Goal: Check status: Check status

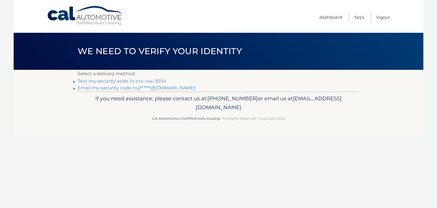
click at [157, 79] on link "Text my security code to xxx-xxx-3054" at bounding box center [122, 80] width 89 height 5
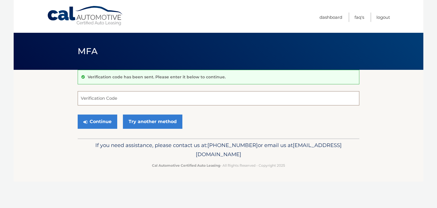
click at [124, 99] on input "Verification Code" at bounding box center [219, 98] width 282 height 14
type input "172991"
click at [100, 120] on button "Continue" at bounding box center [98, 121] width 40 height 14
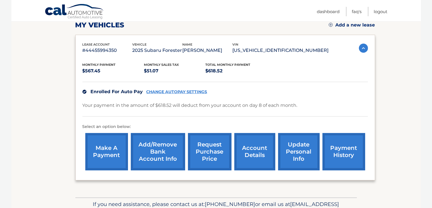
scroll to position [114, 0]
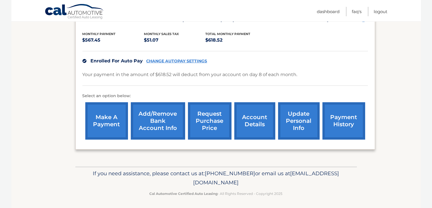
click at [255, 117] on link "account details" at bounding box center [255, 120] width 41 height 37
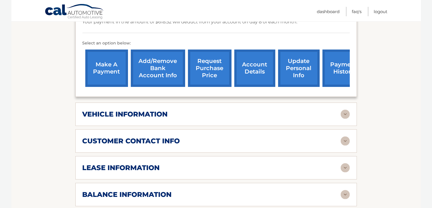
scroll to position [199, 0]
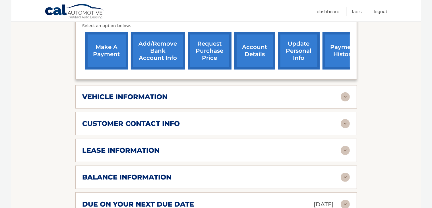
click at [347, 92] on img at bounding box center [345, 96] width 9 height 9
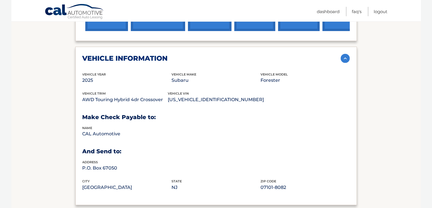
scroll to position [228, 0]
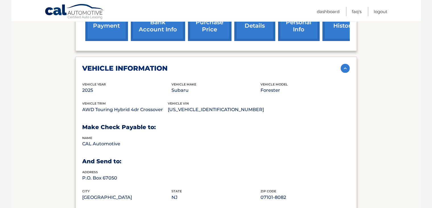
click at [344, 64] on img at bounding box center [345, 68] width 9 height 9
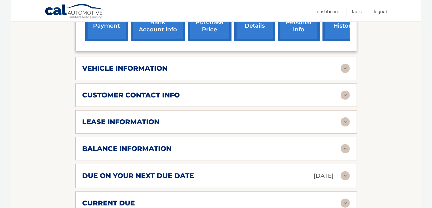
click at [347, 91] on img at bounding box center [345, 95] width 9 height 9
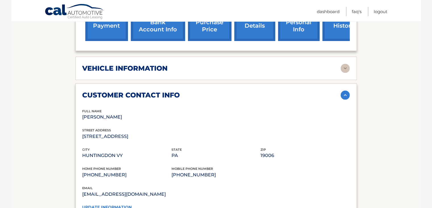
scroll to position [285, 0]
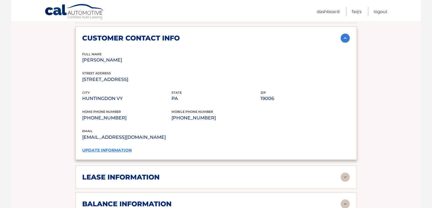
click at [344, 34] on img at bounding box center [345, 38] width 9 height 9
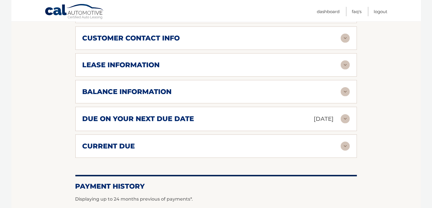
click at [345, 60] on img at bounding box center [345, 64] width 9 height 9
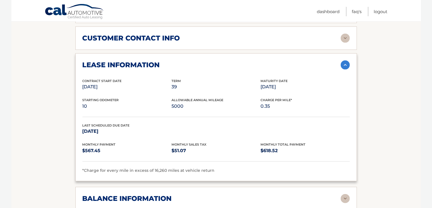
click at [345, 60] on img at bounding box center [345, 64] width 9 height 9
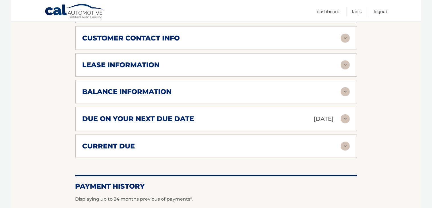
click at [343, 87] on img at bounding box center [345, 91] width 9 height 9
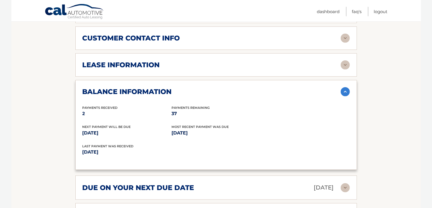
click at [344, 87] on img at bounding box center [345, 91] width 9 height 9
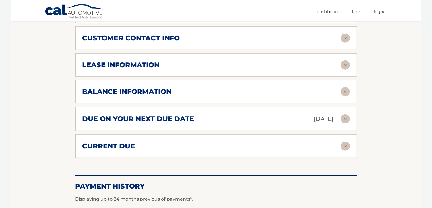
click at [344, 114] on img at bounding box center [345, 118] width 9 height 9
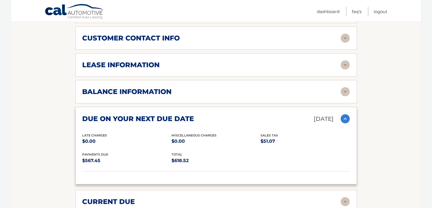
click at [345, 114] on img at bounding box center [345, 118] width 9 height 9
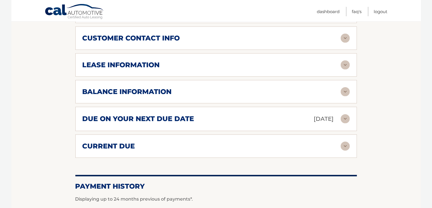
click at [346, 141] on img at bounding box center [345, 145] width 9 height 9
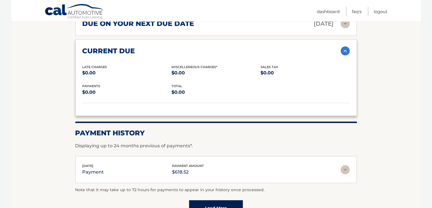
scroll to position [370, 0]
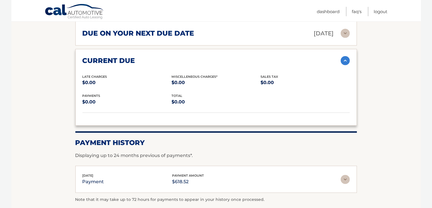
click at [344, 56] on img at bounding box center [345, 60] width 9 height 9
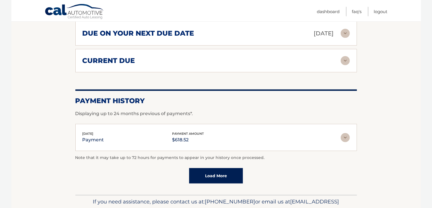
click at [345, 133] on img at bounding box center [345, 137] width 9 height 9
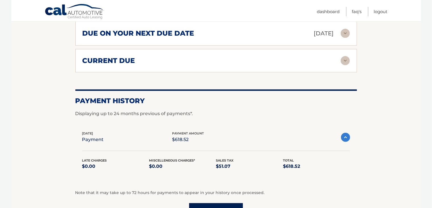
click at [345, 133] on img at bounding box center [345, 137] width 9 height 9
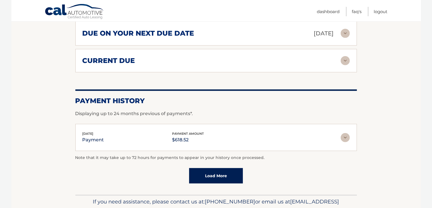
click at [227, 168] on link "Load More" at bounding box center [216, 175] width 54 height 15
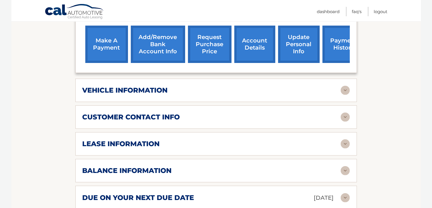
scroll to position [177, 0]
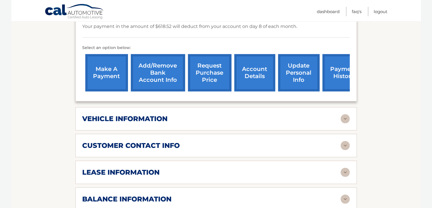
click at [208, 64] on link "request purchase price" at bounding box center [210, 72] width 44 height 37
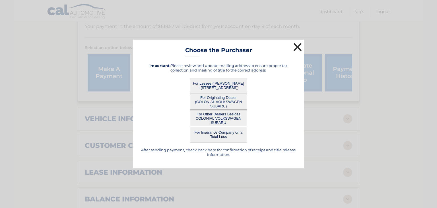
click at [297, 45] on button "×" at bounding box center [297, 46] width 11 height 11
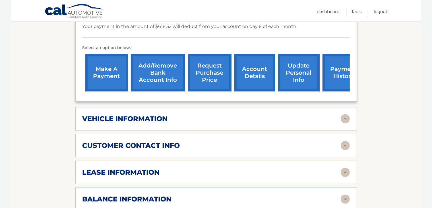
click at [252, 63] on link "account details" at bounding box center [255, 72] width 41 height 37
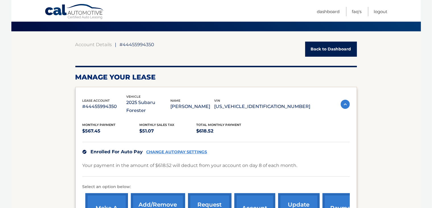
scroll to position [28, 0]
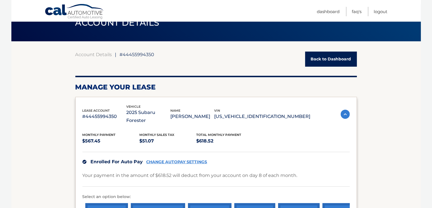
click at [345, 110] on img at bounding box center [345, 114] width 9 height 9
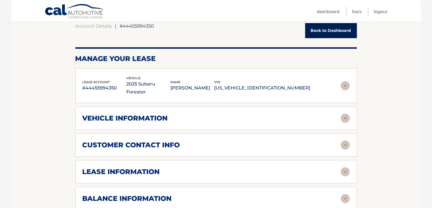
scroll to position [114, 0]
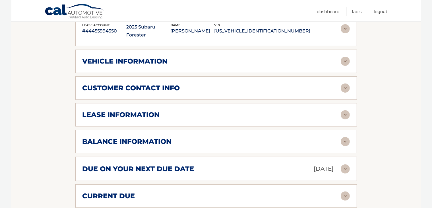
click at [346, 110] on img at bounding box center [345, 114] width 9 height 9
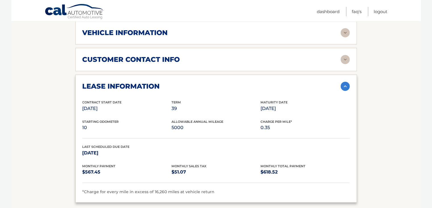
scroll to position [171, 0]
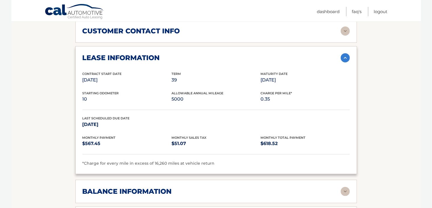
click at [346, 53] on img at bounding box center [345, 57] width 9 height 9
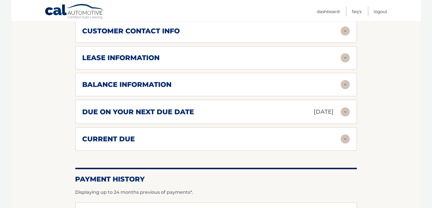
click at [344, 80] on img at bounding box center [345, 84] width 9 height 9
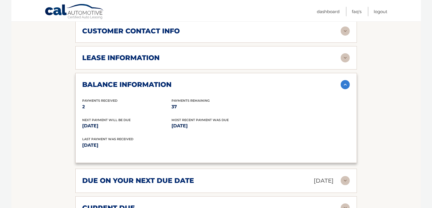
click at [344, 80] on img at bounding box center [345, 84] width 9 height 9
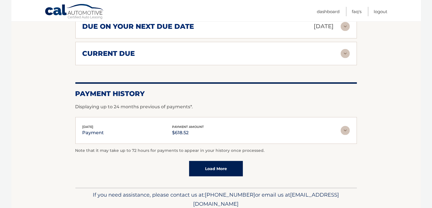
scroll to position [270, 0]
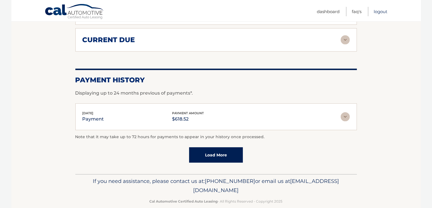
click at [379, 12] on link "Logout" at bounding box center [381, 11] width 14 height 9
